Goal: Information Seeking & Learning: Learn about a topic

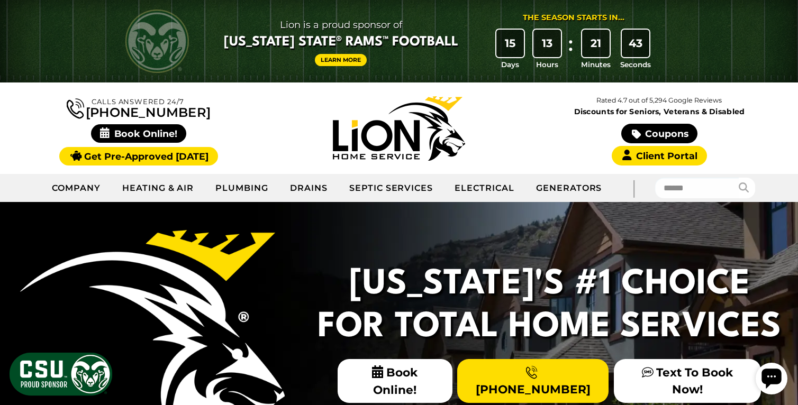
click at [342, 59] on link "Learn More" at bounding box center [341, 60] width 52 height 12
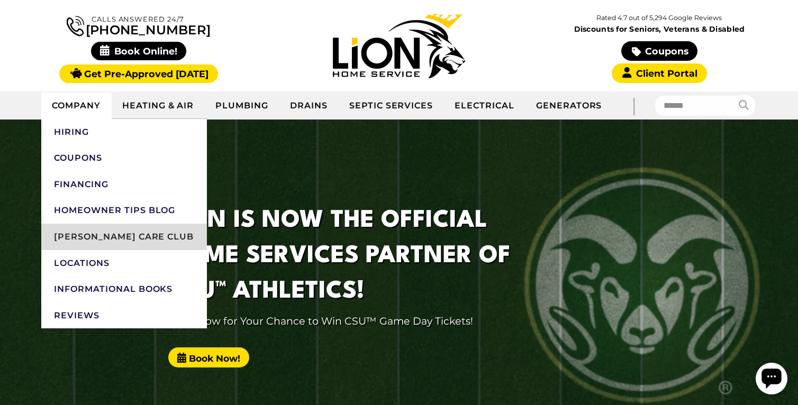
click at [78, 239] on link "[PERSON_NAME] Care Club" at bounding box center [124, 237] width 166 height 26
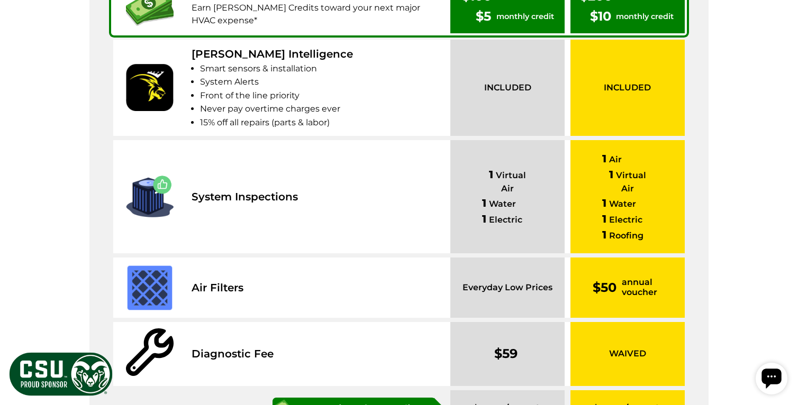
scroll to position [1196, 0]
